Goal: Information Seeking & Learning: Learn about a topic

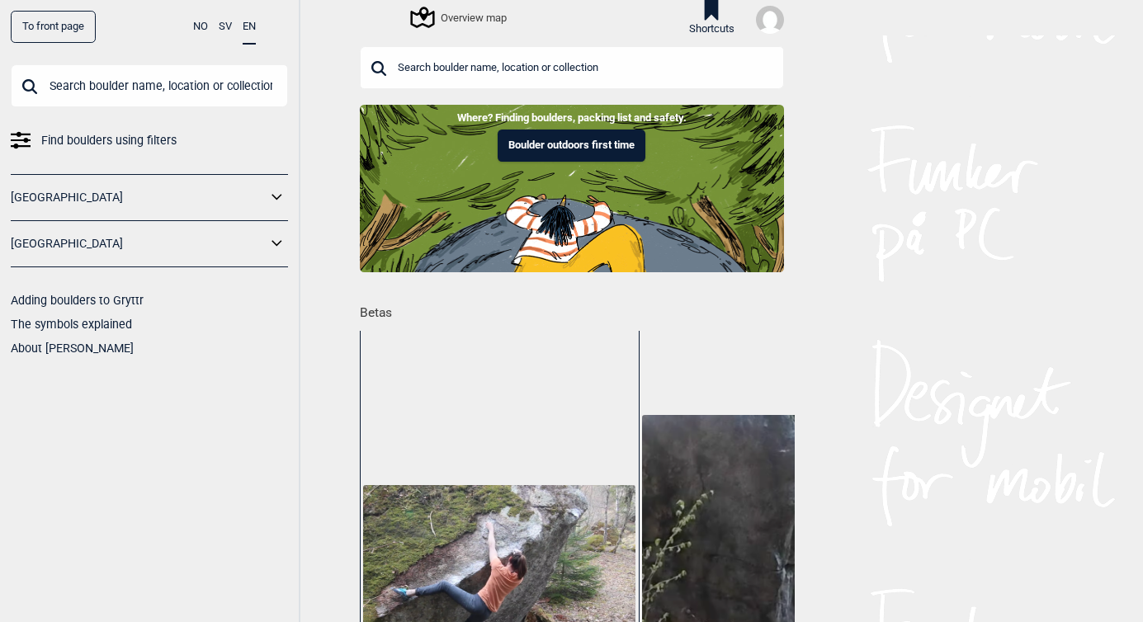
scroll to position [0, 1358]
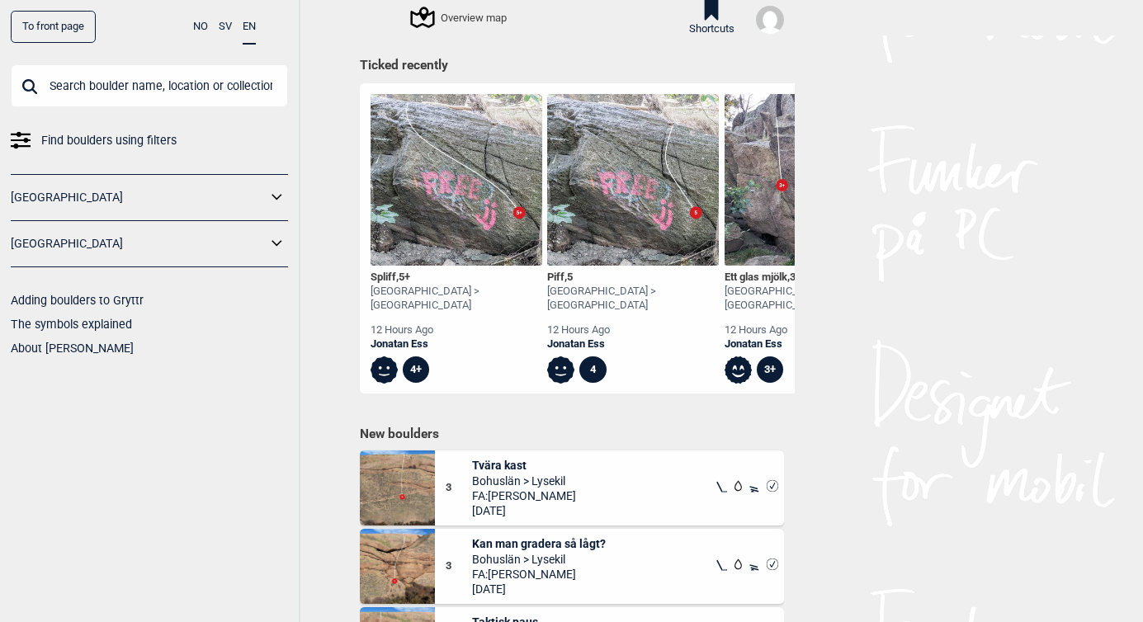
scroll to position [709, 0]
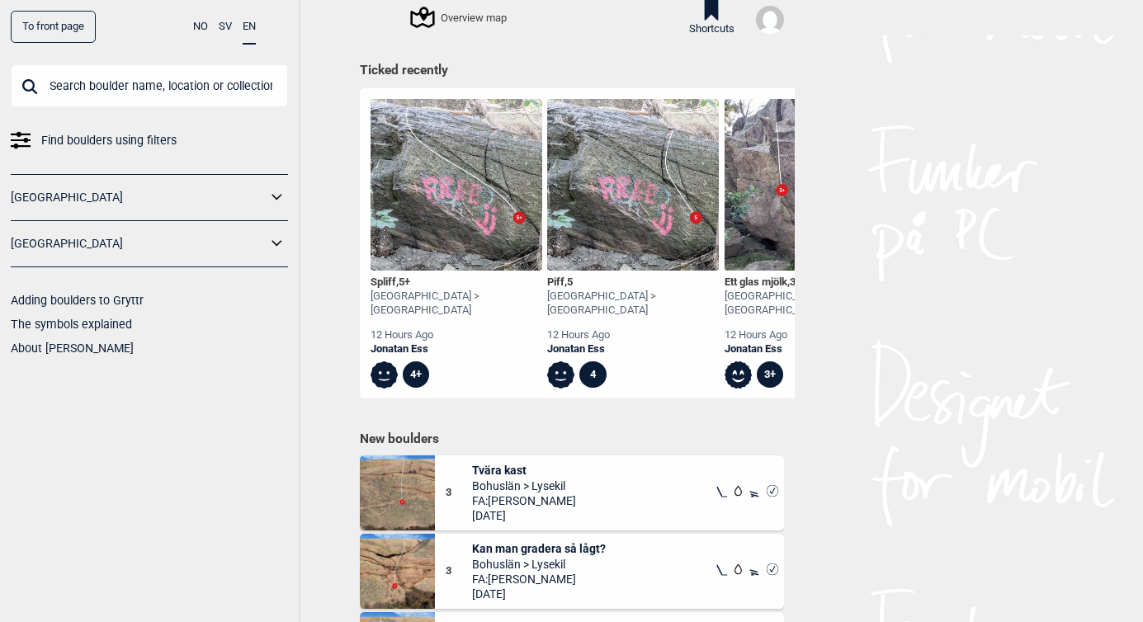
click at [424, 182] on img at bounding box center [457, 185] width 172 height 172
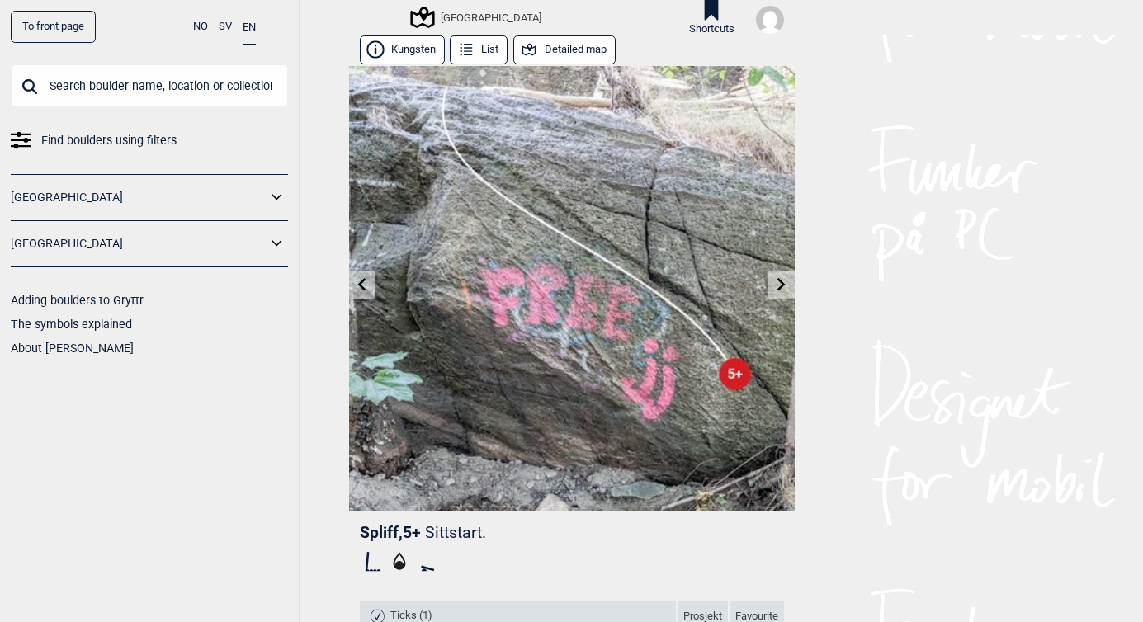
click at [778, 286] on icon at bounding box center [781, 284] width 13 height 13
click at [467, 44] on icon at bounding box center [466, 50] width 18 height 18
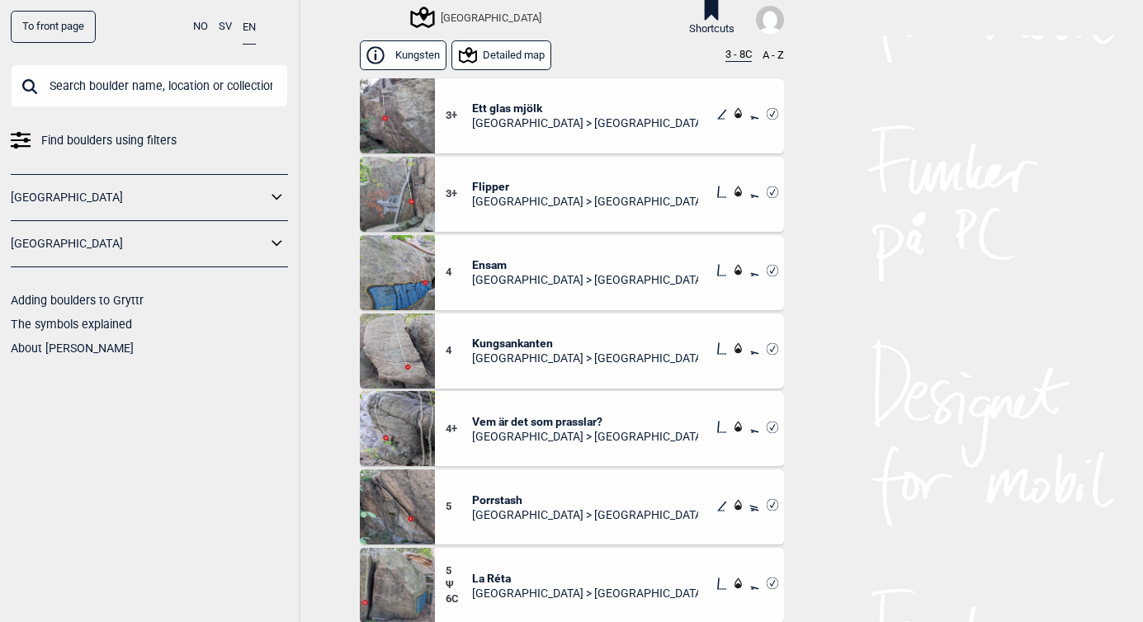
click at [506, 53] on button "Detailed map" at bounding box center [502, 54] width 100 height 29
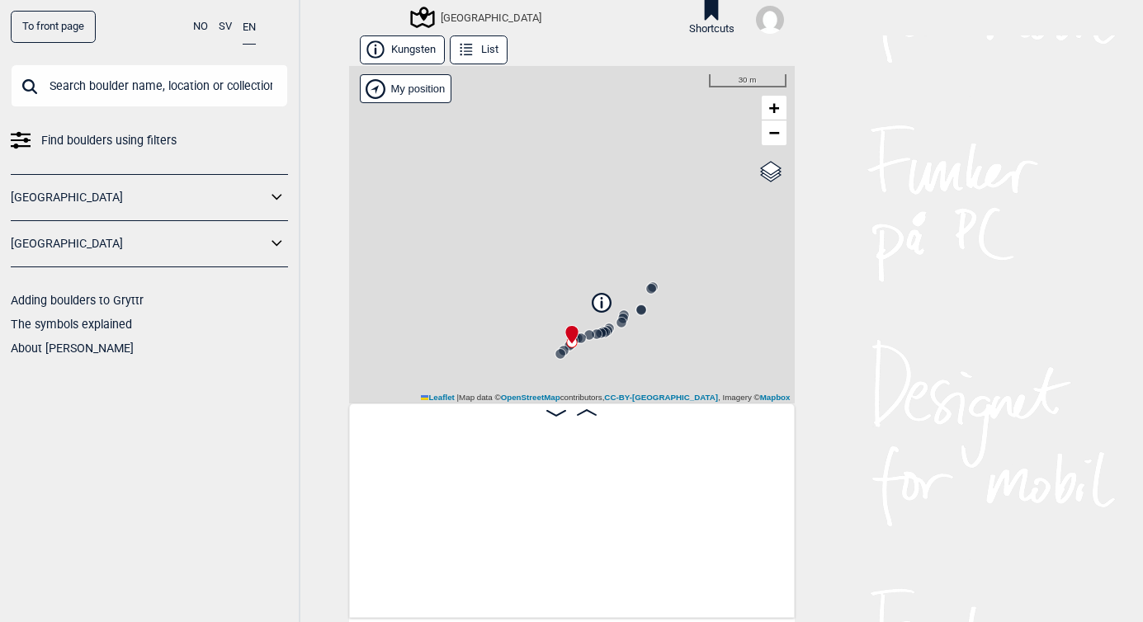
scroll to position [0, 698]
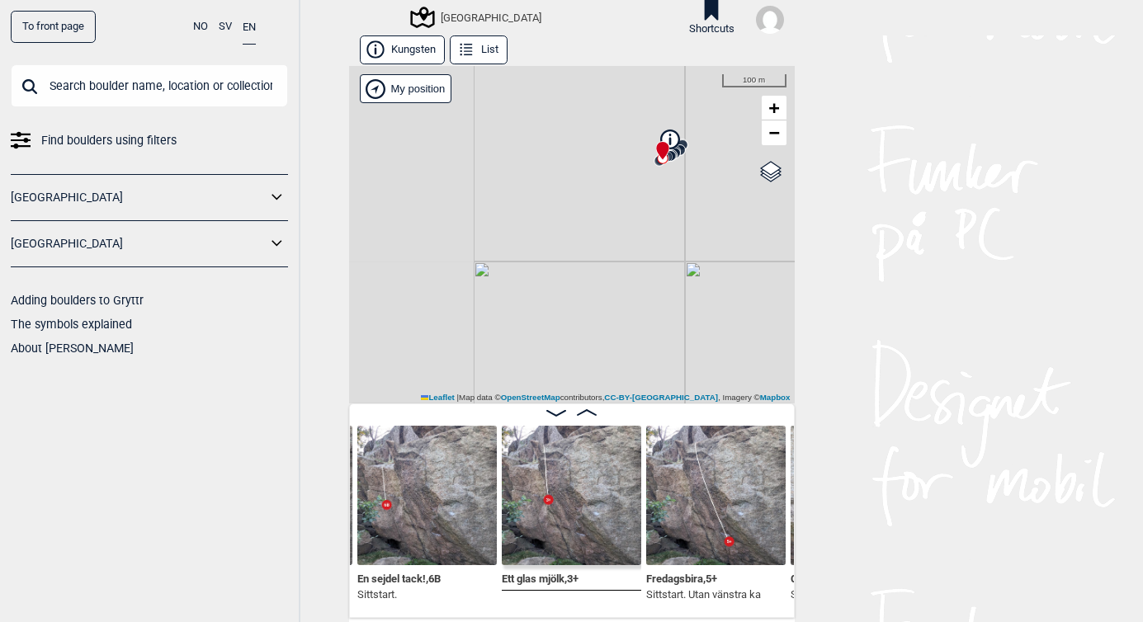
drag, startPoint x: 481, startPoint y: 367, endPoint x: 660, endPoint y: 260, distance: 207.7
click at [660, 260] on div "Västra Göteborg My position 100 m + − OpenStreetMap Google satellite Leaflet | …" at bounding box center [572, 235] width 446 height 338
click at [156, 243] on link "[GEOGRAPHIC_DATA]" at bounding box center [139, 244] width 256 height 24
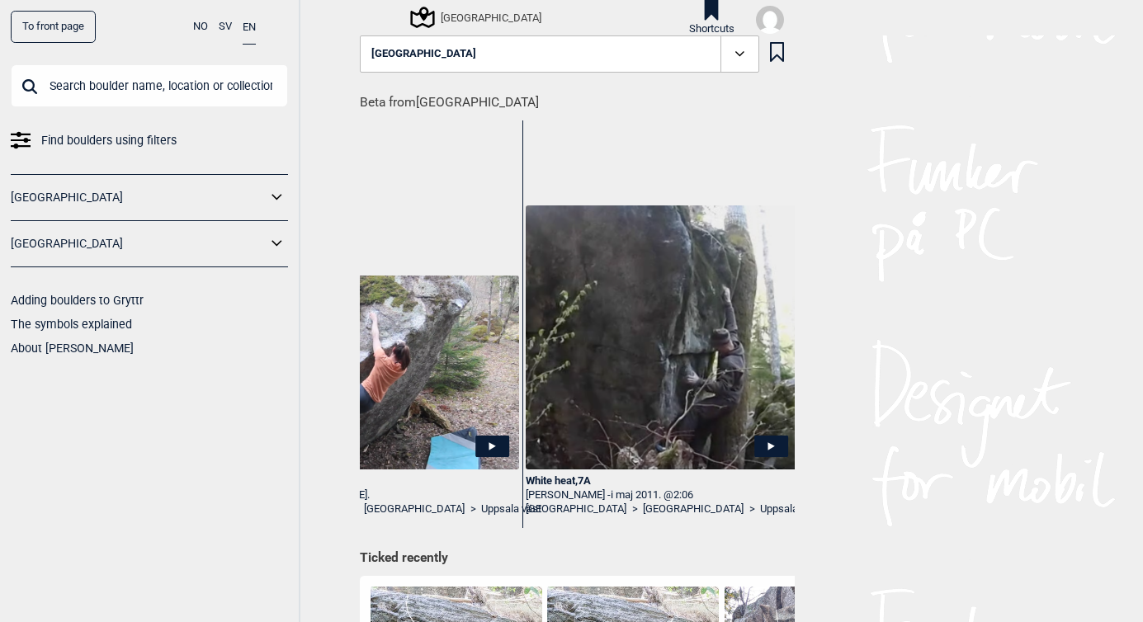
scroll to position [0, 119]
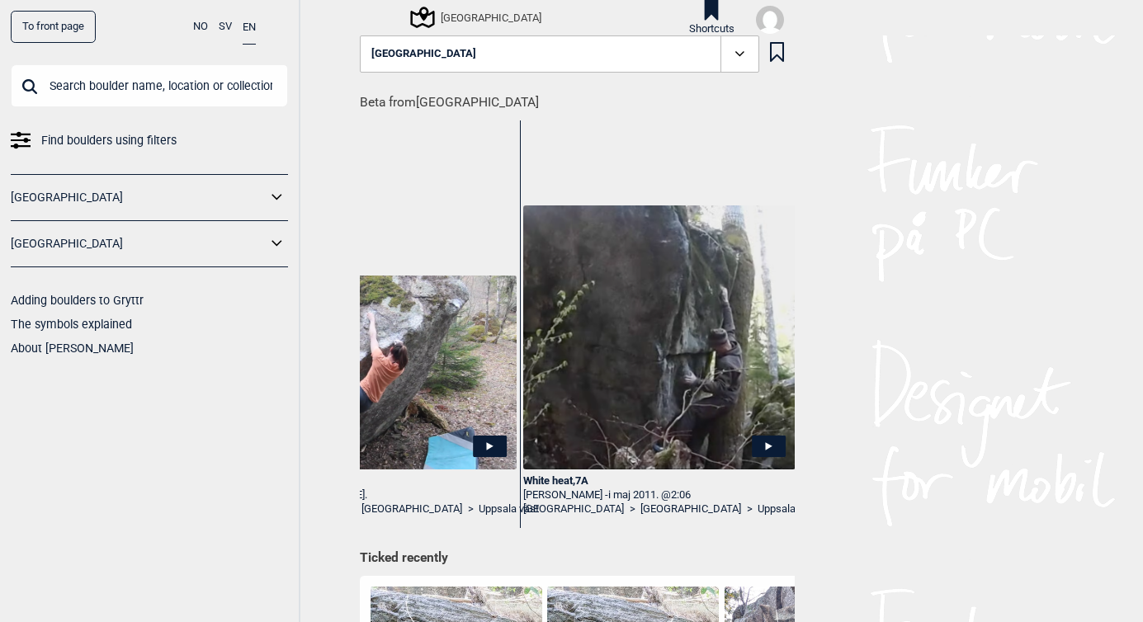
click at [542, 480] on div "White heat , 7A" at bounding box center [659, 482] width 272 height 14
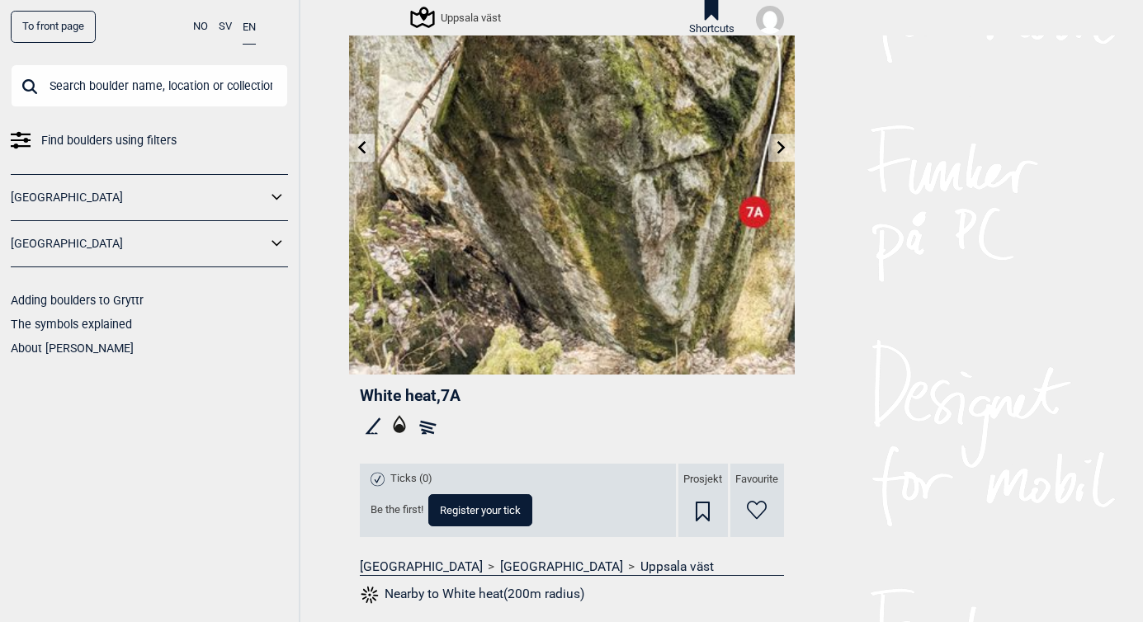
scroll to position [126, 0]
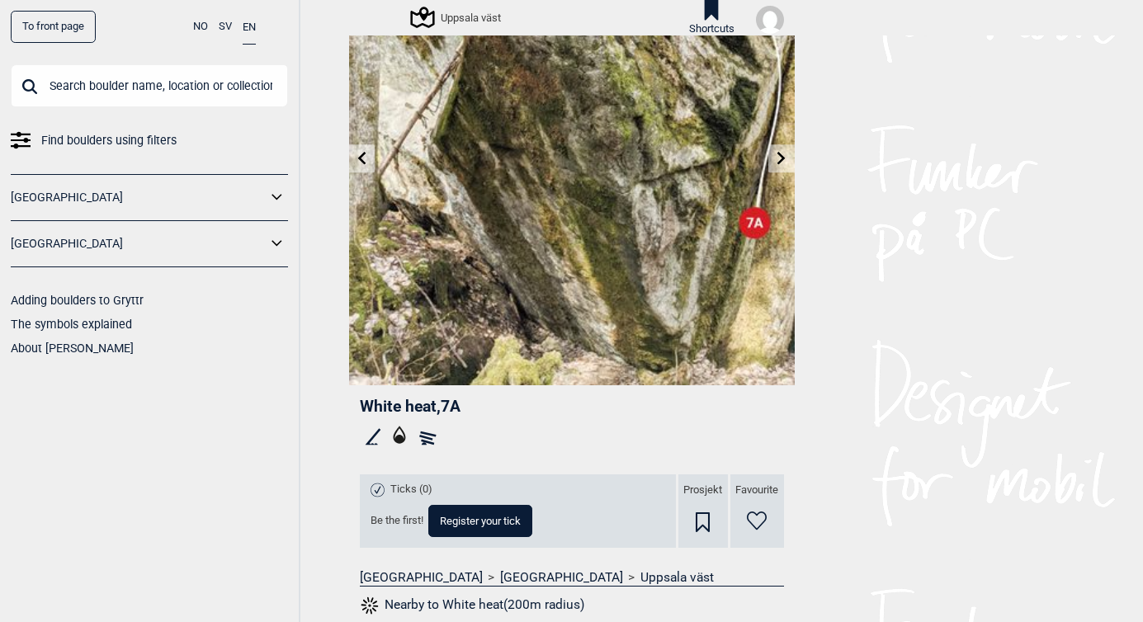
click at [69, 26] on link "To front page" at bounding box center [53, 27] width 85 height 32
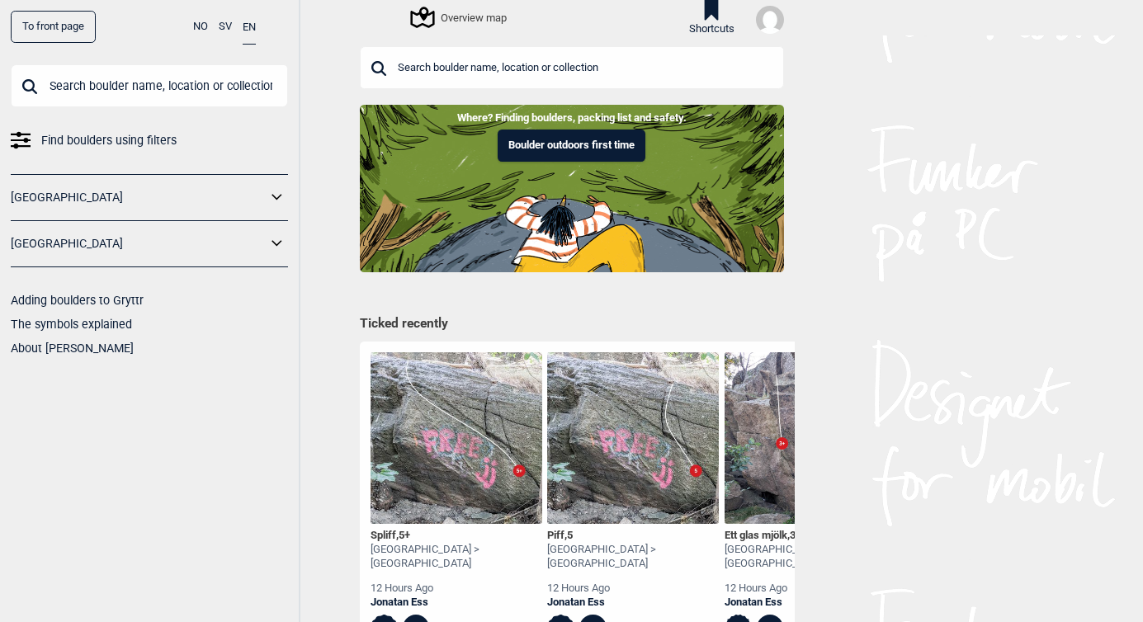
click at [417, 389] on div "Where? Finding boulders, packing list and safety. Boulder outdoors first time T…" at bounding box center [572, 539] width 446 height 869
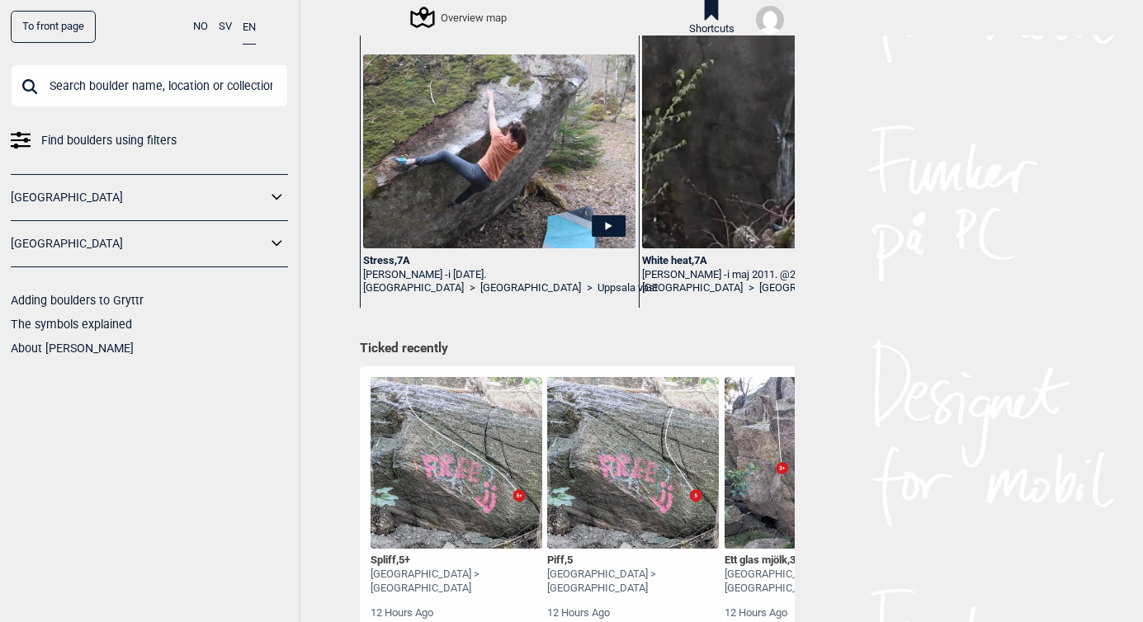
scroll to position [461, 0]
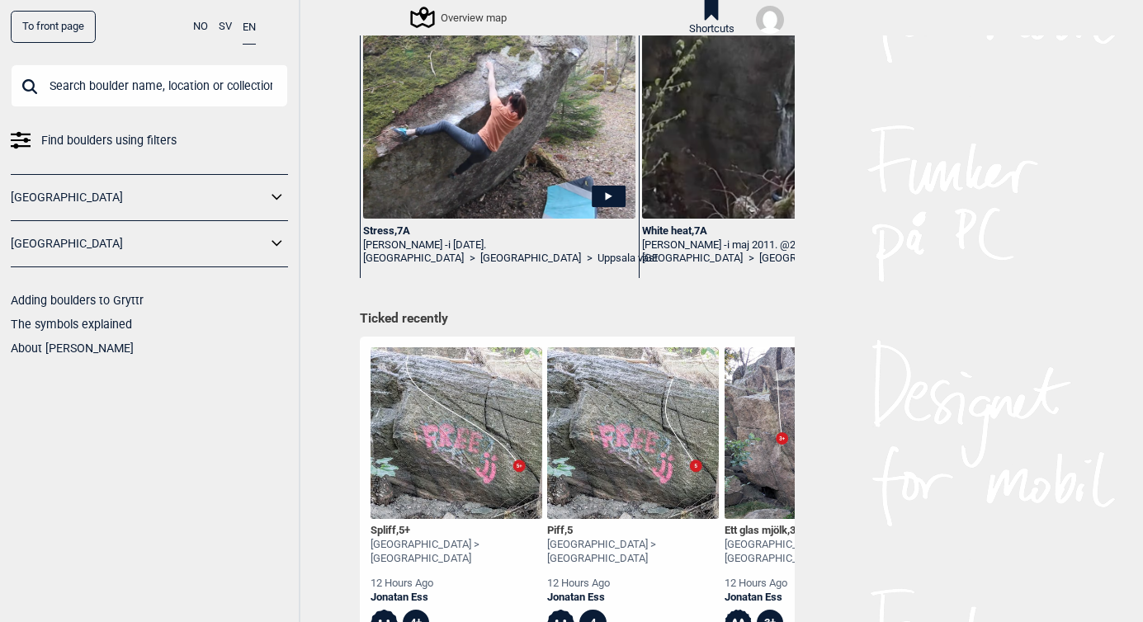
click at [390, 529] on div "Spliff , 5+" at bounding box center [457, 531] width 172 height 14
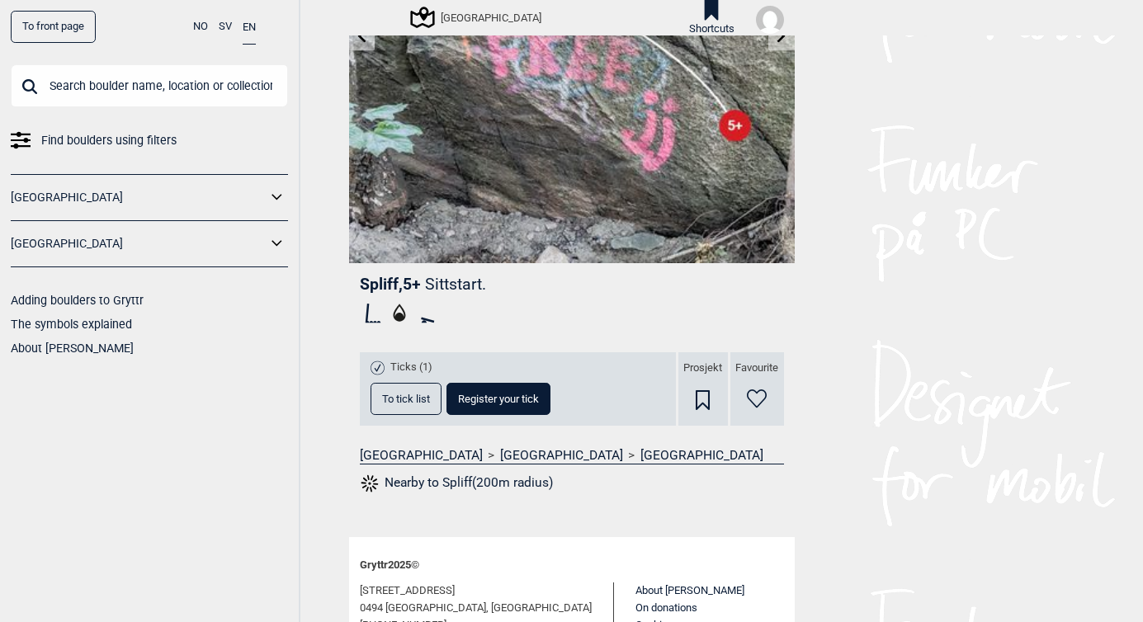
scroll to position [350, 0]
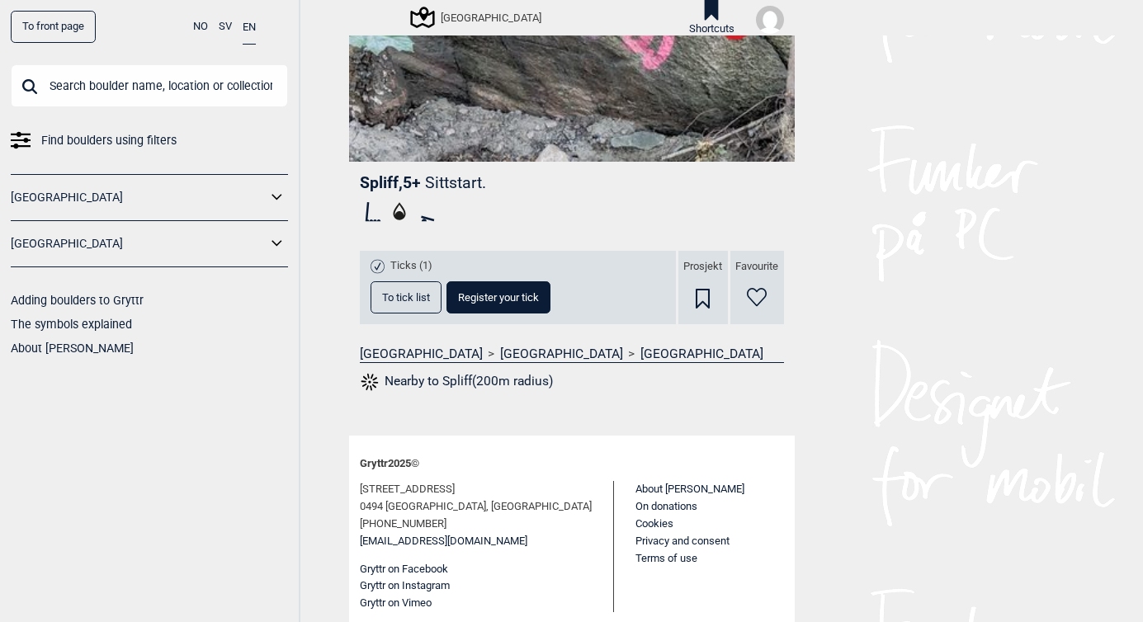
click at [414, 275] on div "Ticks (1) To tick list Register your tick" at bounding box center [461, 286] width 181 height 58
click at [409, 294] on span "To tick list" at bounding box center [406, 297] width 48 height 11
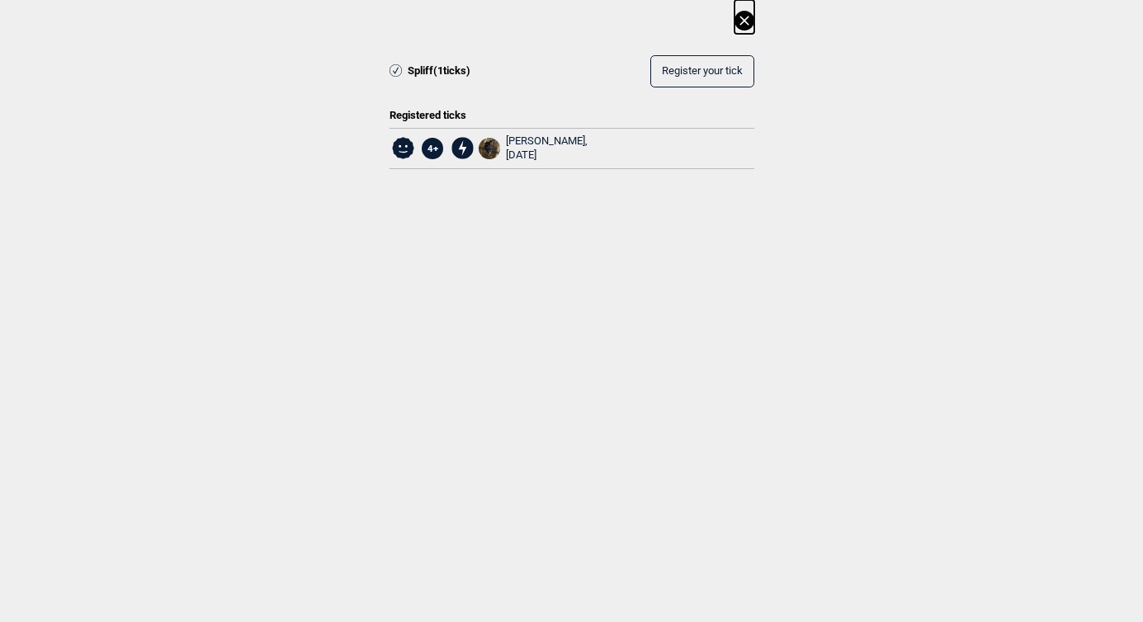
click at [742, 18] on icon at bounding box center [744, 20] width 9 height 9
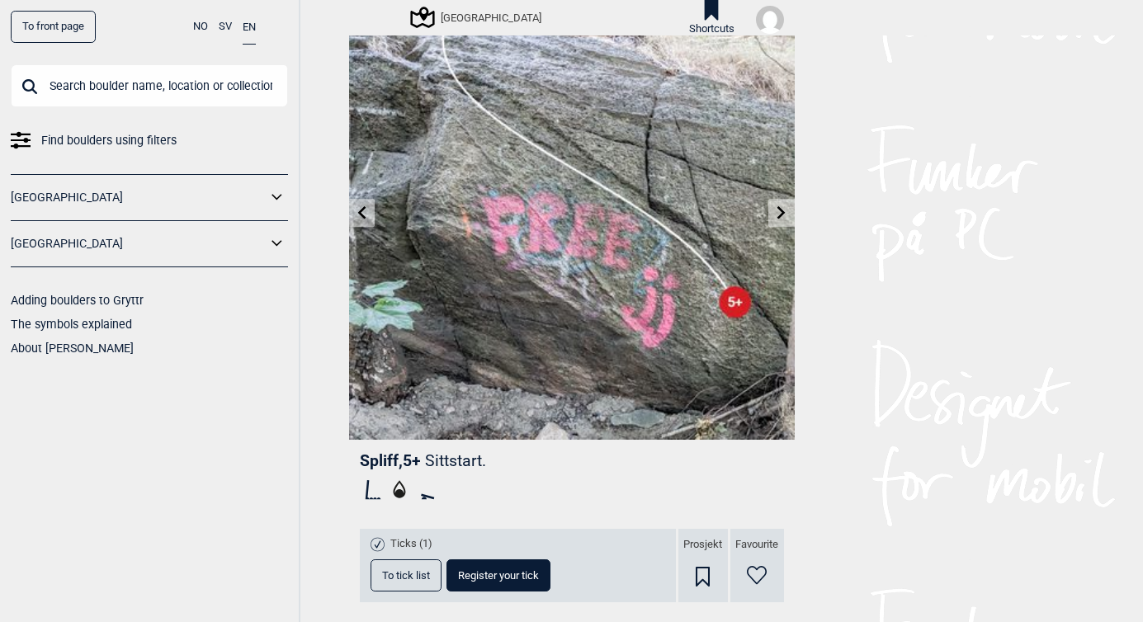
scroll to position [0, 0]
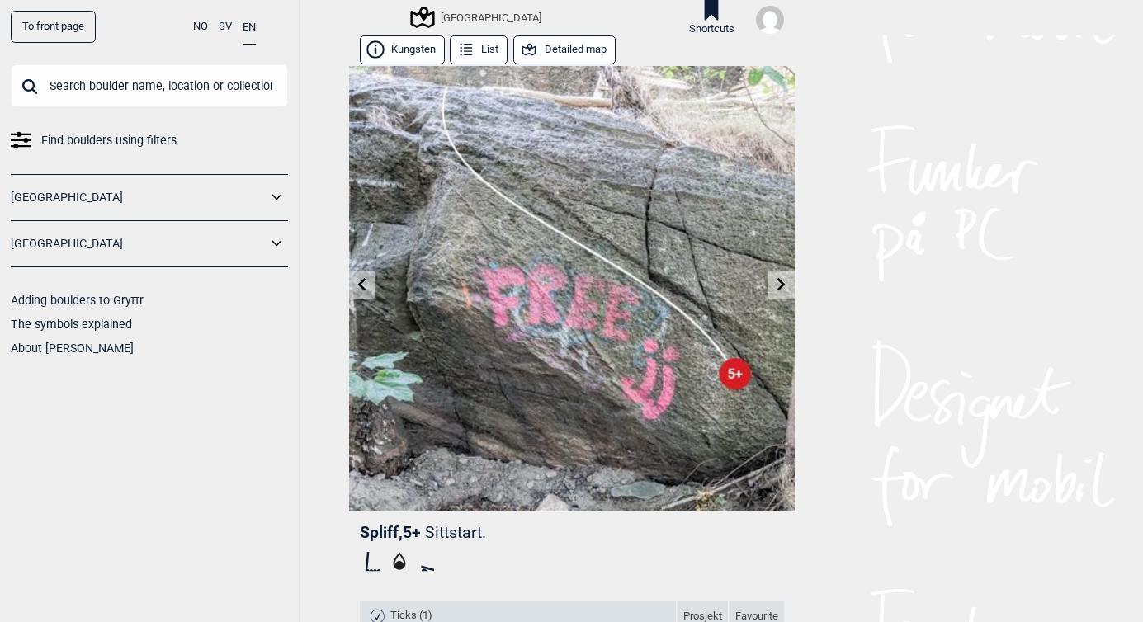
click at [487, 51] on button "List" at bounding box center [479, 49] width 58 height 29
